Goal: Find specific page/section: Find specific page/section

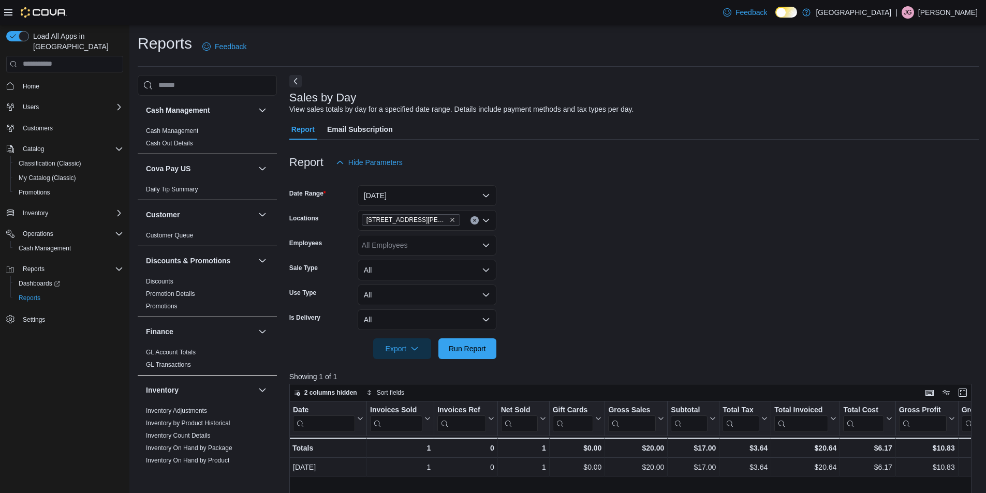
scroll to position [294, 0]
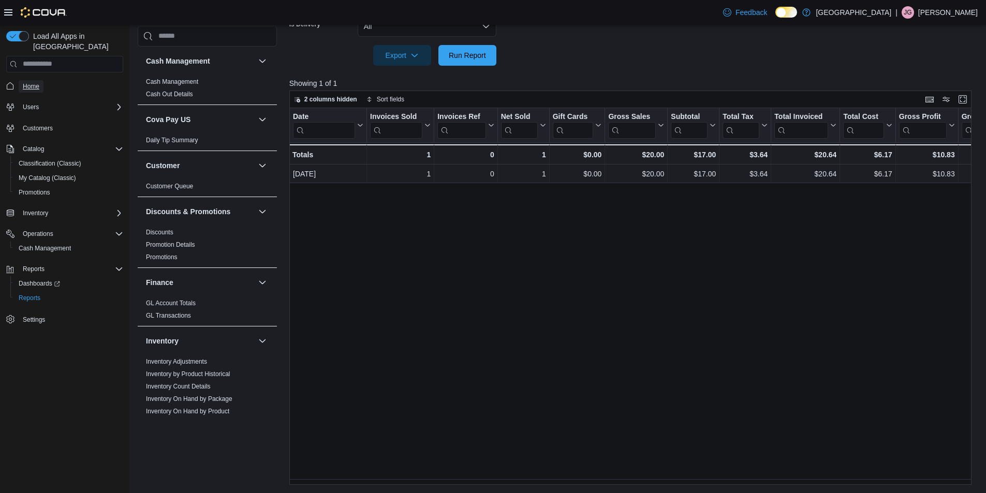
click at [32, 82] on span "Home" at bounding box center [31, 86] width 17 height 8
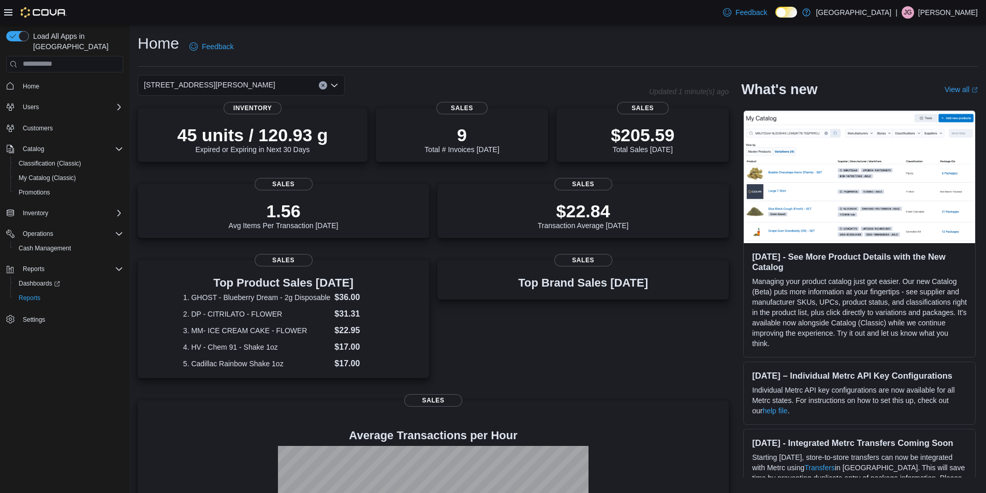
click at [333, 85] on icon "Open list of options" at bounding box center [334, 84] width 6 height 3
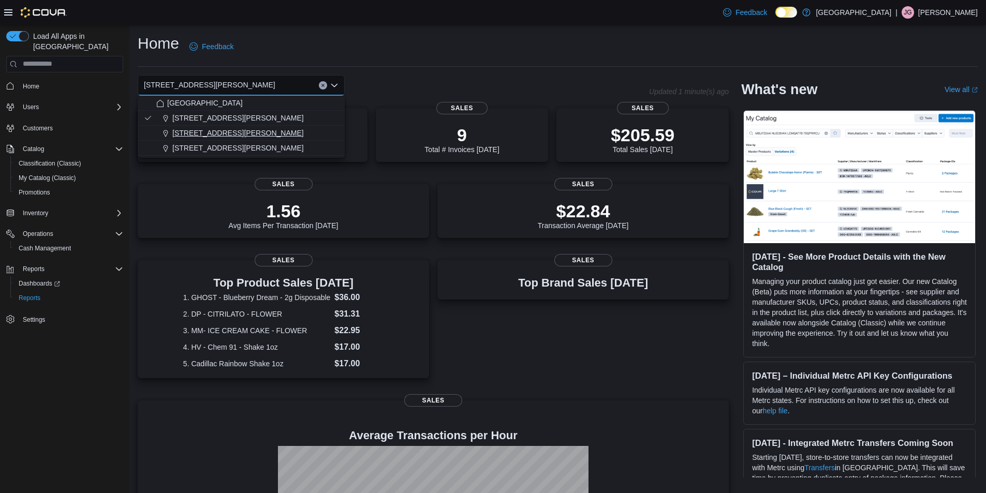
click at [232, 126] on button "[STREET_ADDRESS][PERSON_NAME]" at bounding box center [241, 133] width 207 height 15
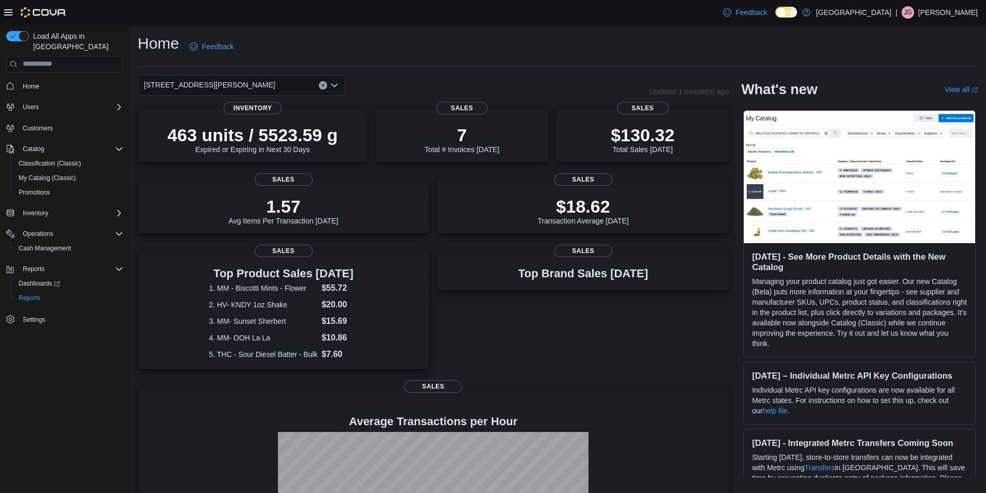
click at [322, 86] on icon "Clear input" at bounding box center [322, 85] width 3 height 3
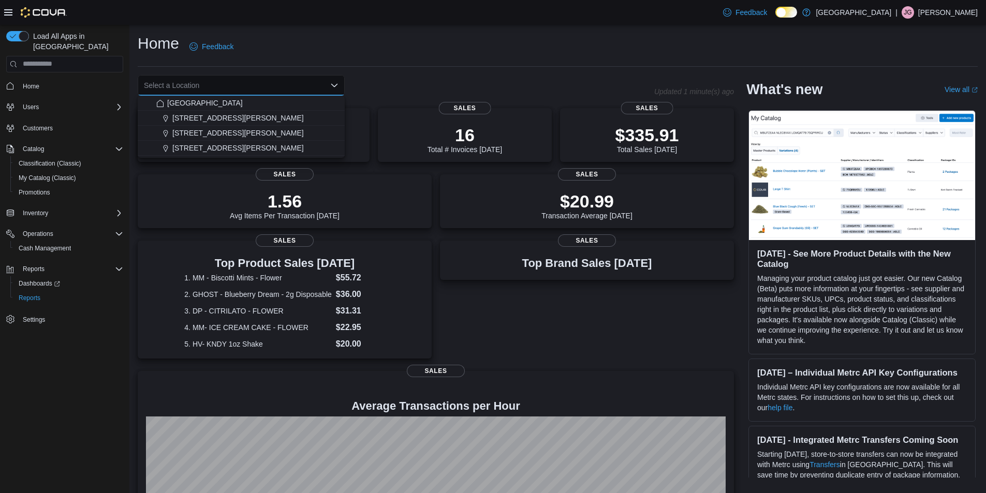
drag, startPoint x: 404, startPoint y: 74, endPoint x: 388, endPoint y: 74, distance: 15.5
click at [399, 74] on div "Home Feedback Select a Location Combo box. Selected. Combo box input. Select a …" at bounding box center [557, 307] width 857 height 564
